Goal: Check status: Check status

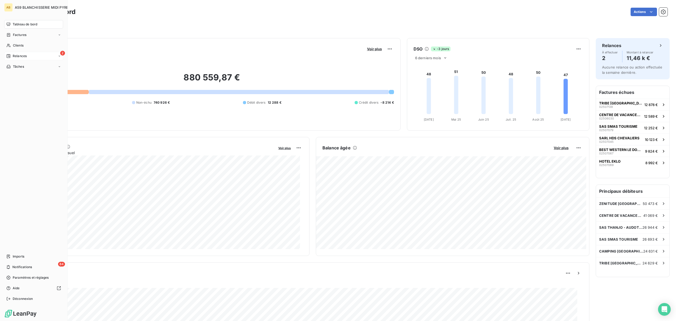
click at [16, 56] on span "Relances" at bounding box center [20, 56] width 14 height 5
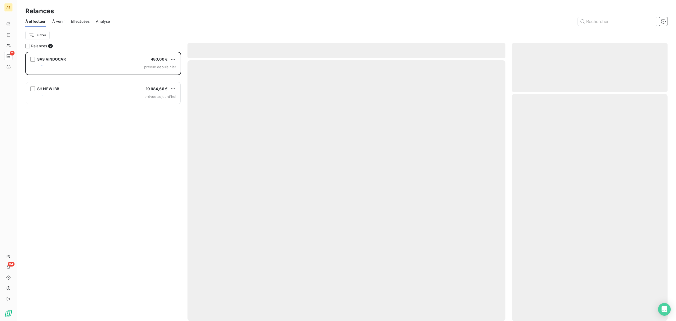
scroll to position [263, 150]
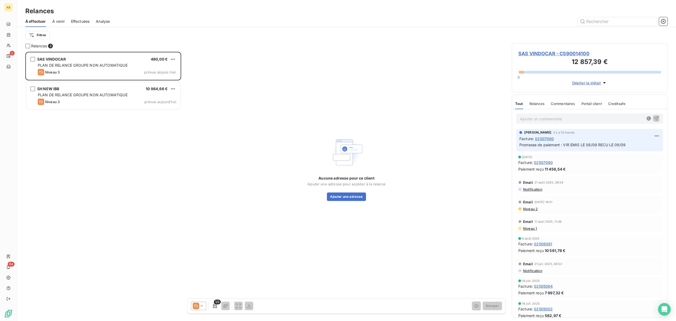
click at [80, 21] on span "Effectuées" at bounding box center [80, 21] width 19 height 5
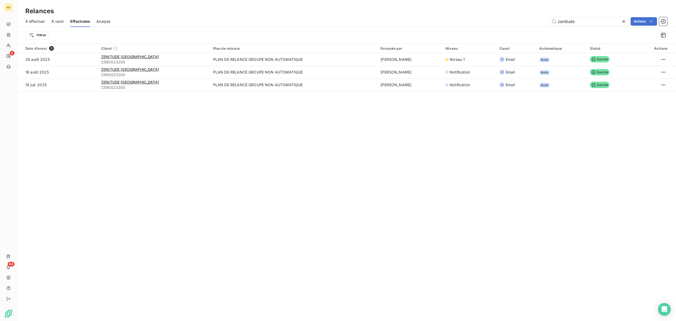
click at [44, 20] on span "À effectuer" at bounding box center [35, 21] width 20 height 5
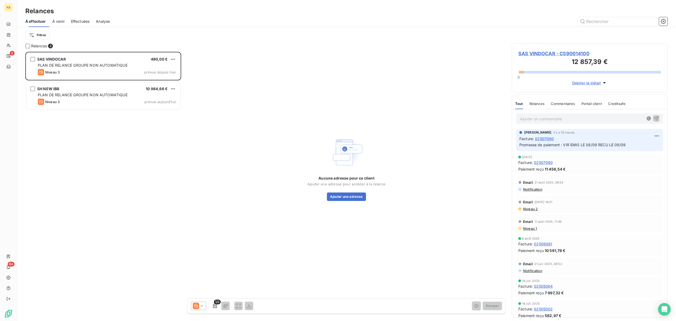
scroll to position [263, 150]
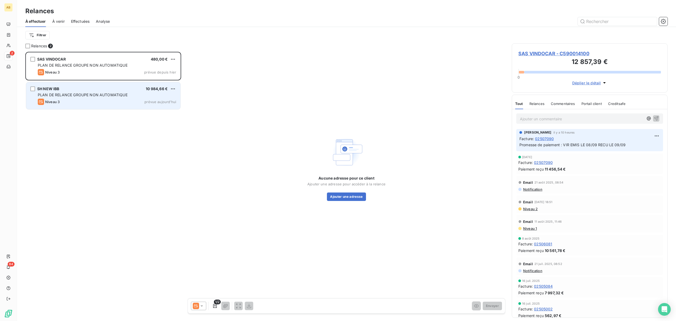
click at [117, 90] on div "SH NEW IBB 10 984,66 €" at bounding box center [107, 88] width 138 height 5
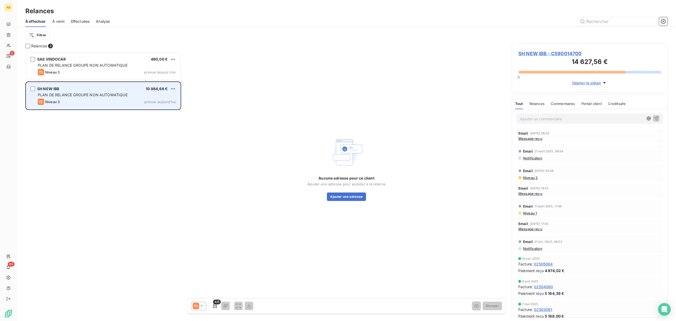
scroll to position [263, 150]
